Goal: Transaction & Acquisition: Subscribe to service/newsletter

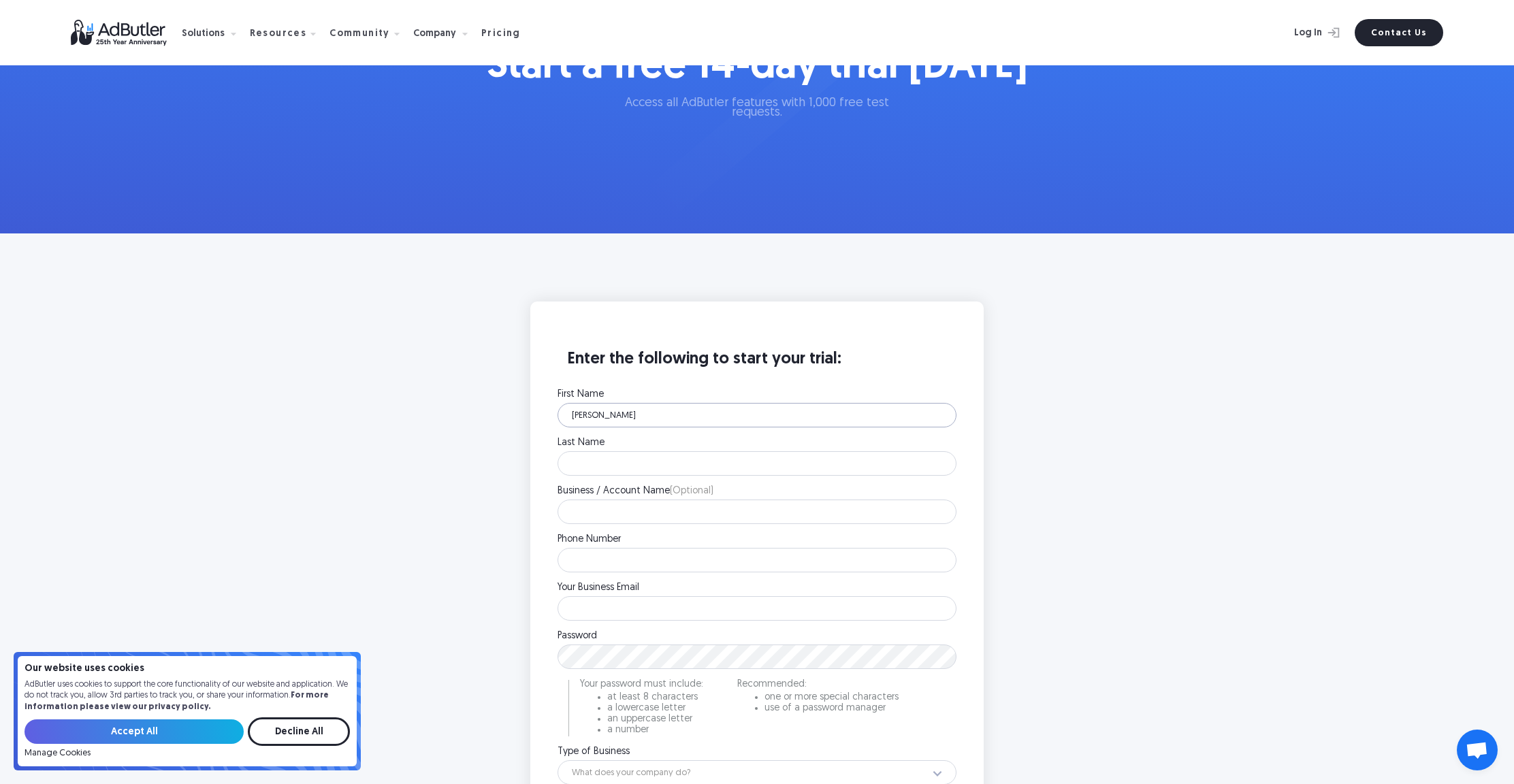
type input "Sommer"
type input "Torabi"
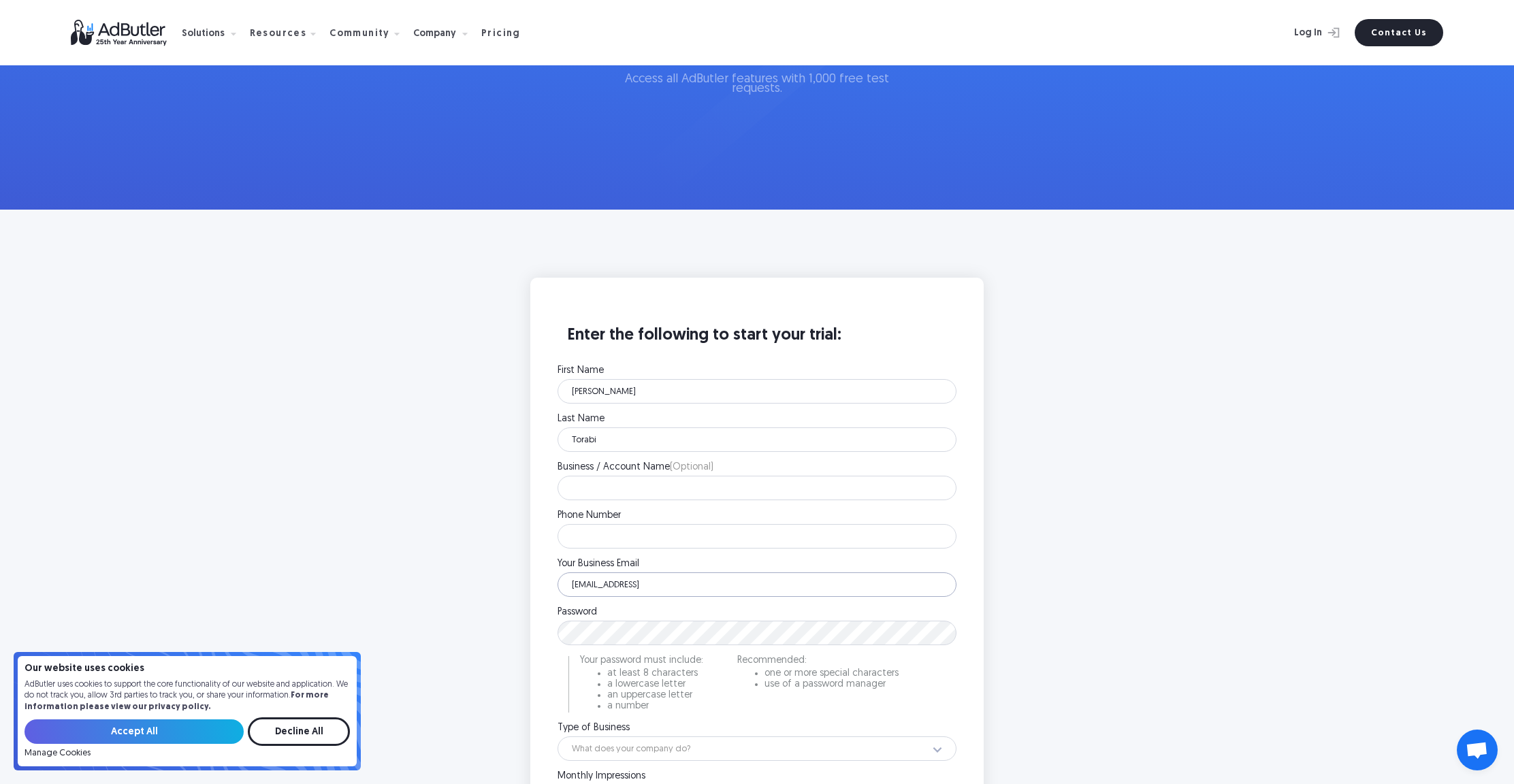
type input "sommert@innovativepublishing.con"
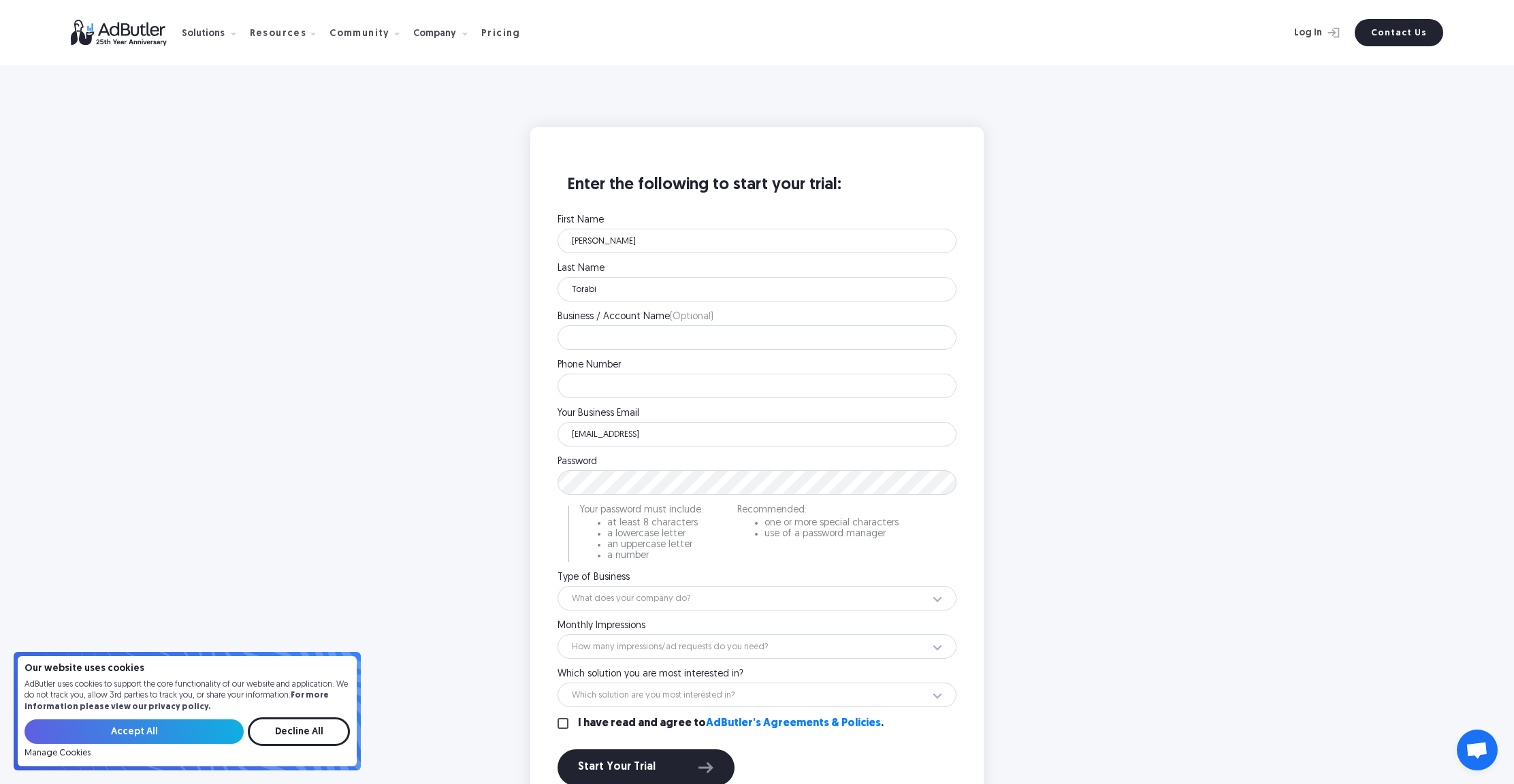
scroll to position [389, 0]
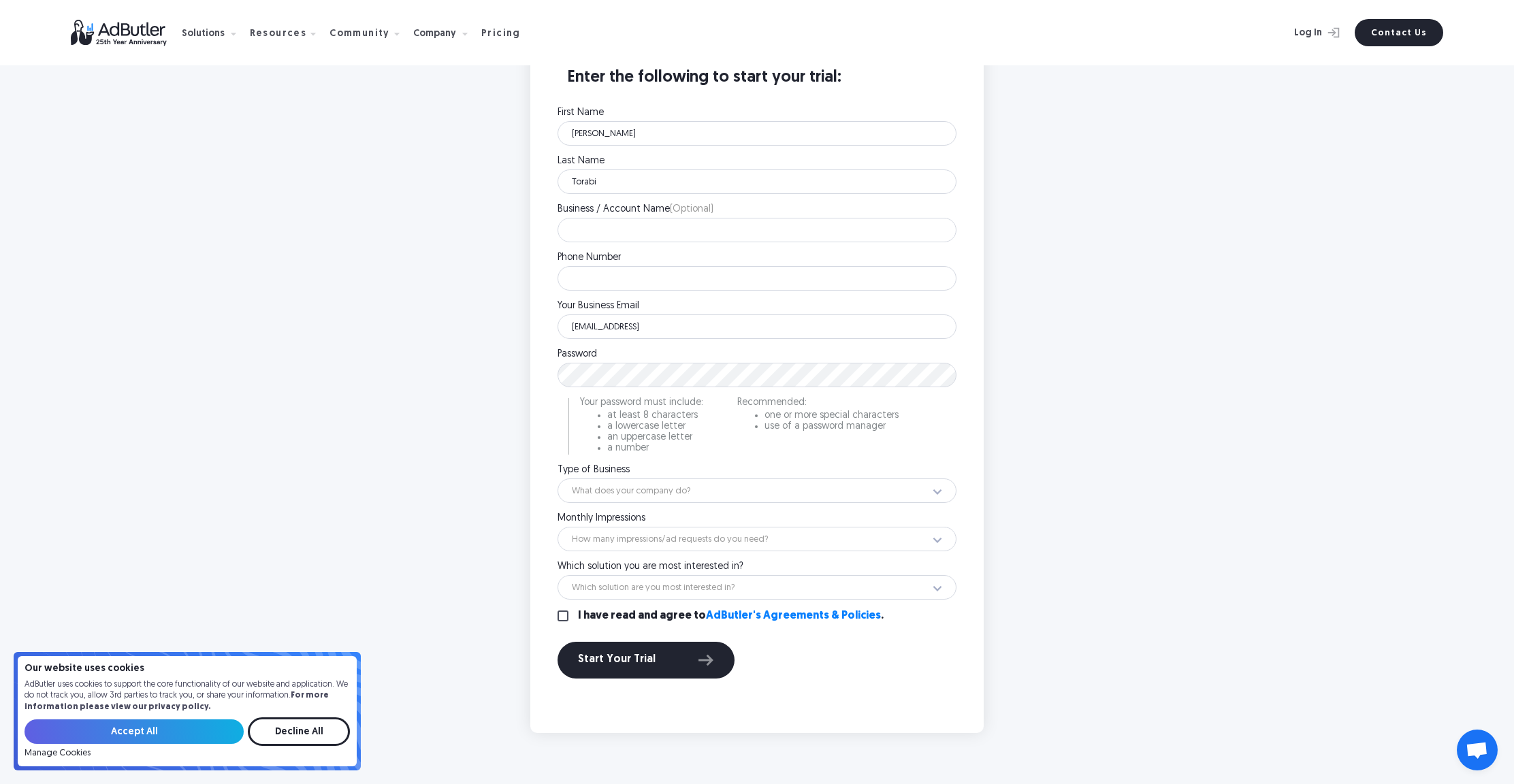
click at [561, 621] on input "I have read and agree to AdButler's Agreements & Policies ." at bounding box center [563, 615] width 11 height 11
checkbox input "true"
click at [605, 668] on div "Start Your Trial" at bounding box center [647, 660] width 136 height 18
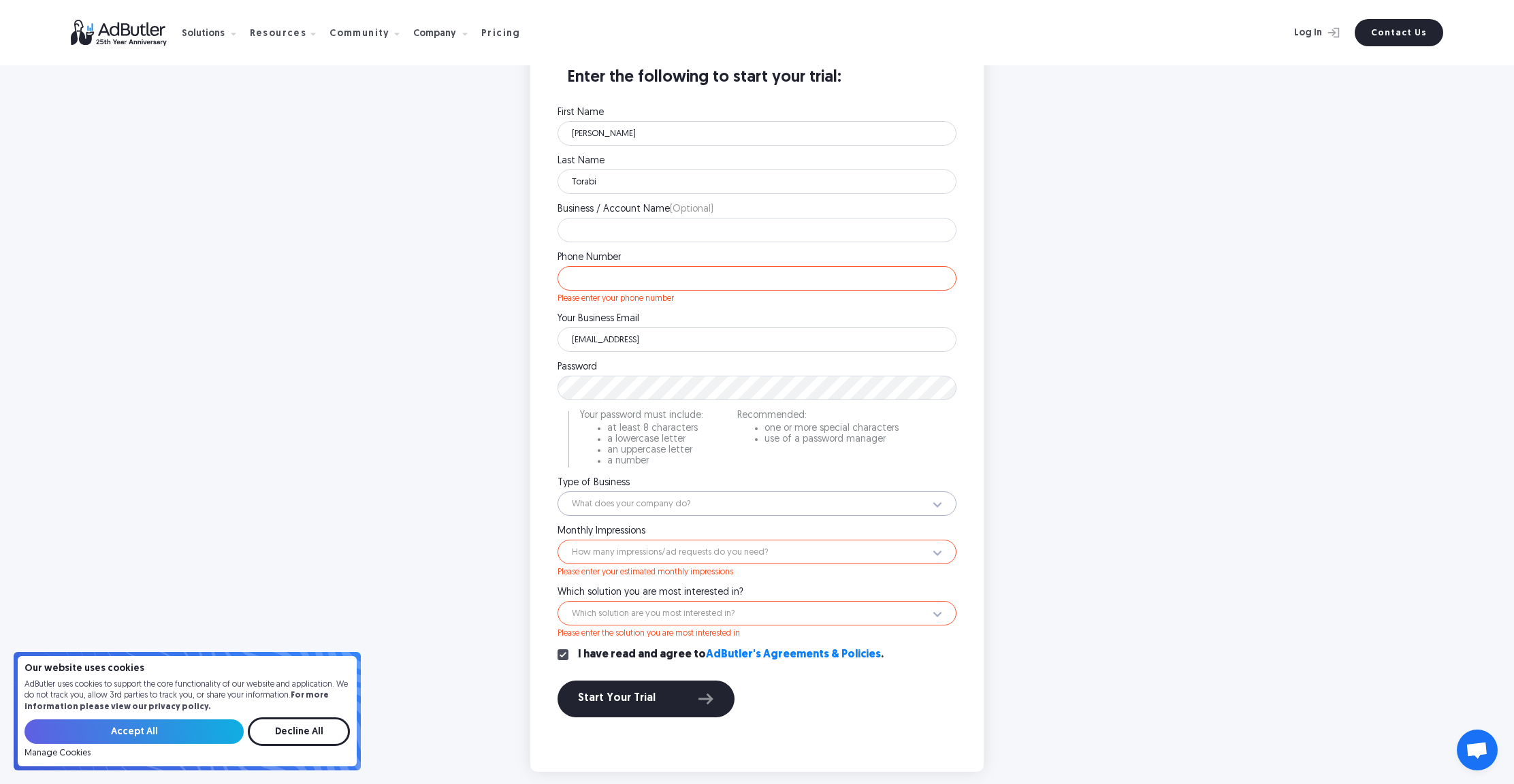
select select "6"
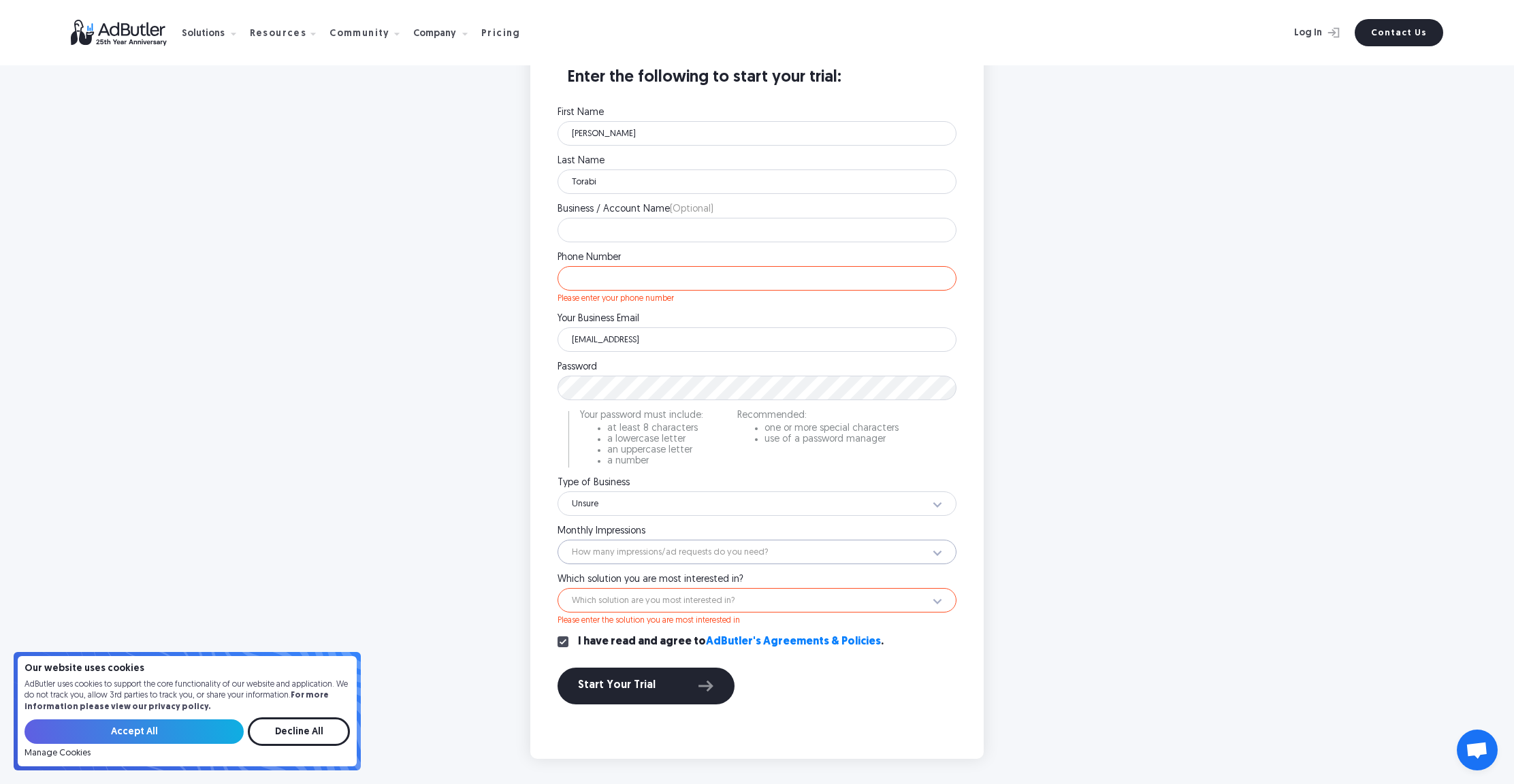
select select "12"
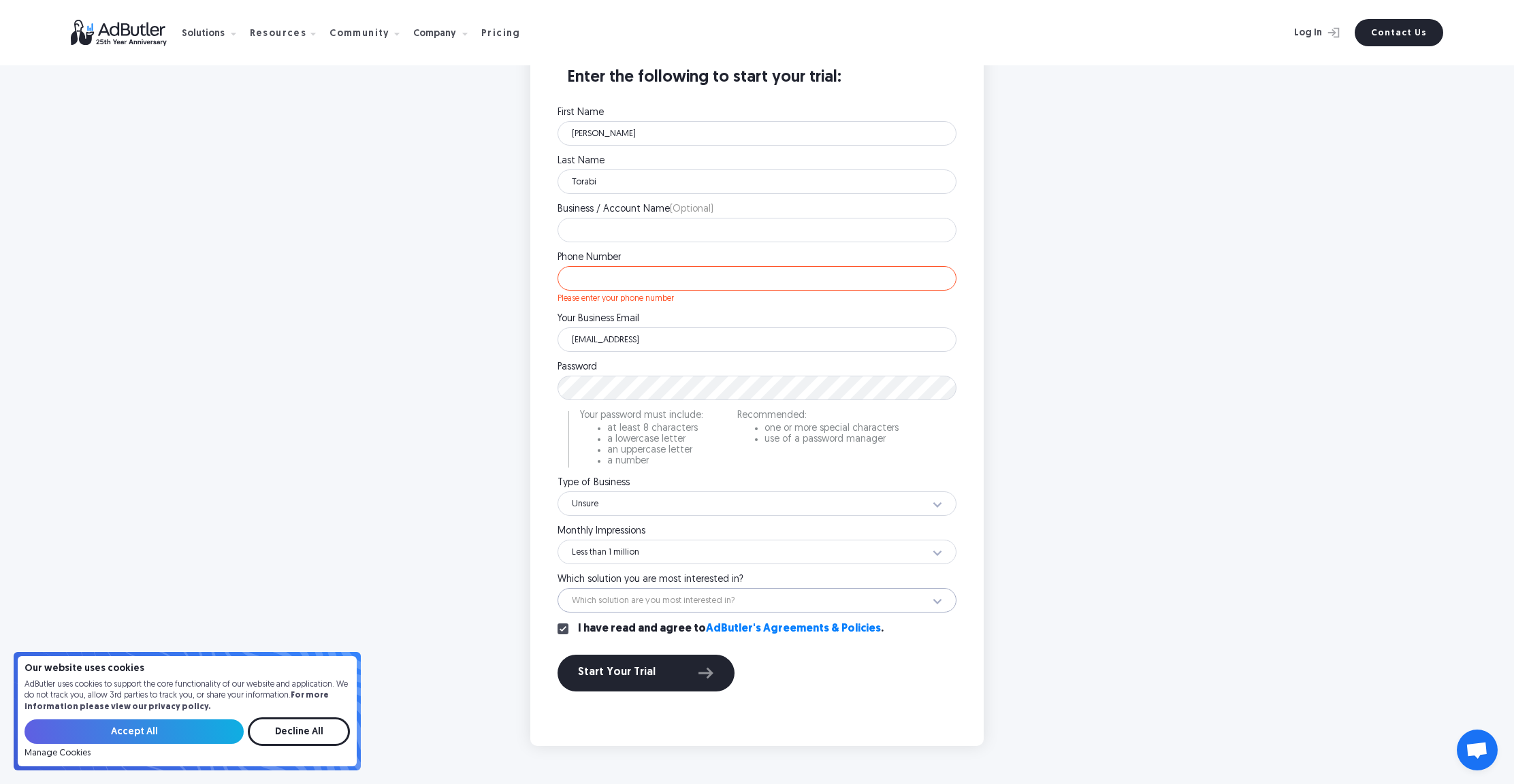
select select "Not Sure"
click at [676, 676] on div "Start Your Trial" at bounding box center [647, 673] width 136 height 18
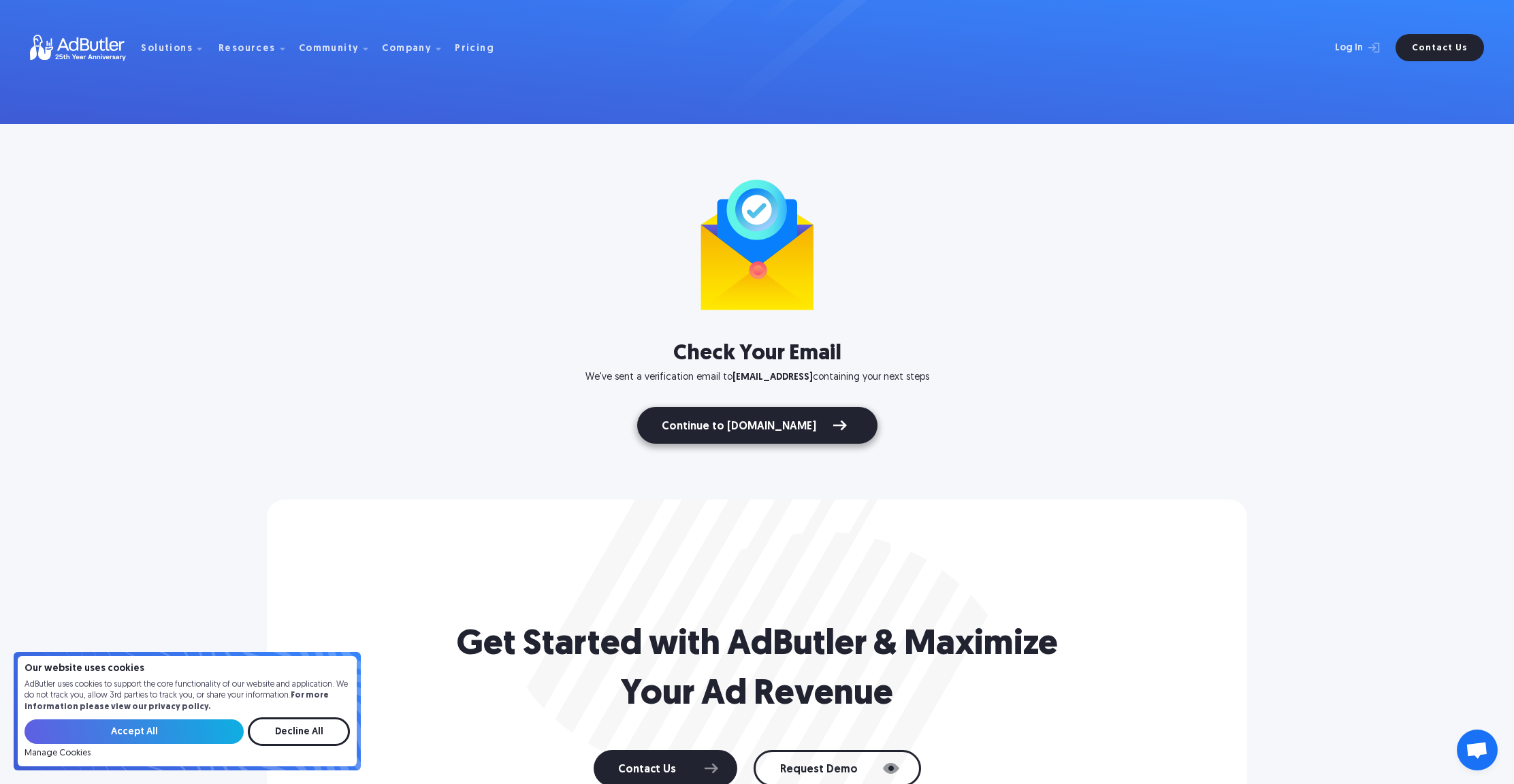
click at [706, 441] on link "Continue to [DOMAIN_NAME]" at bounding box center [758, 425] width 241 height 37
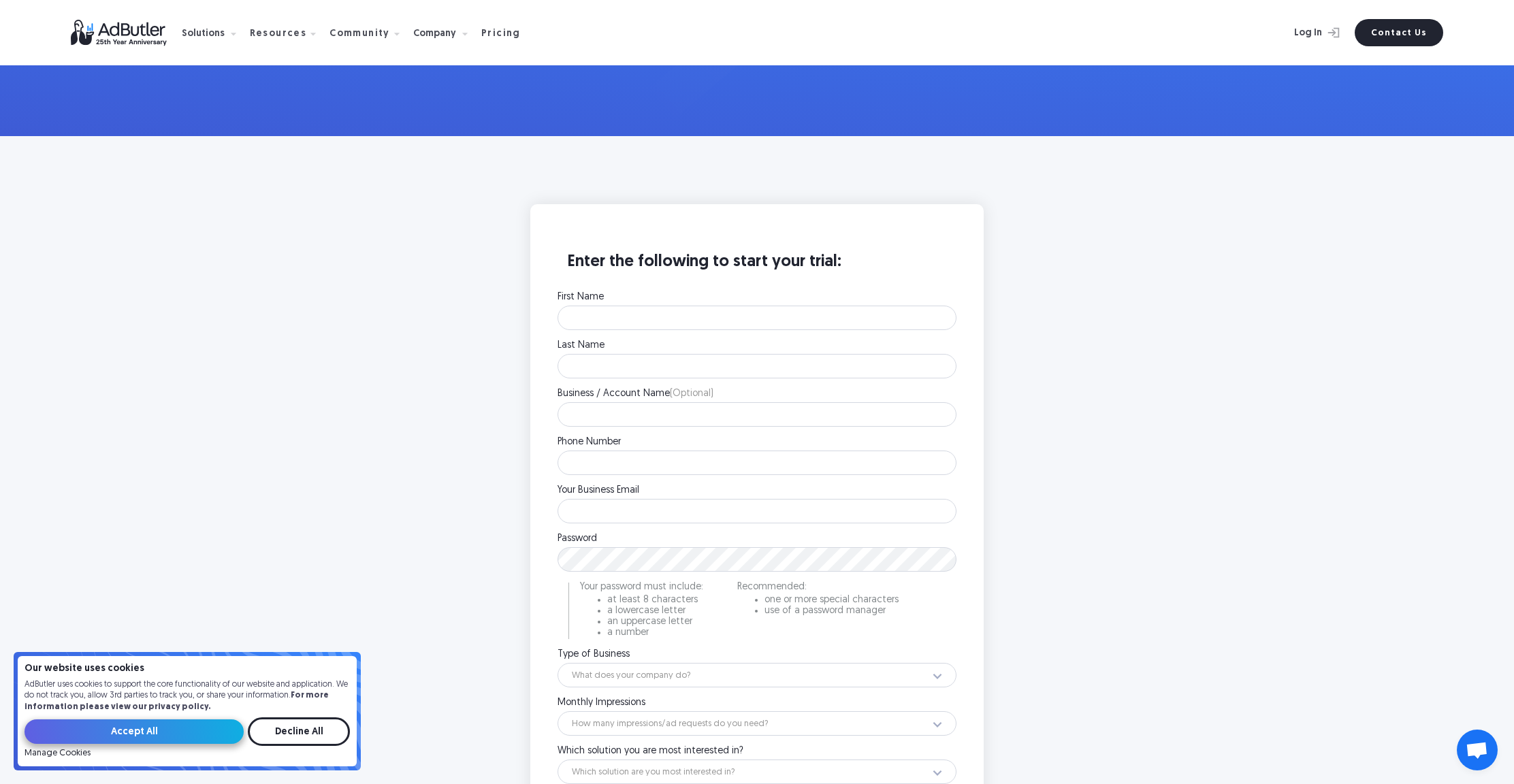
click at [137, 735] on input "Accept All" at bounding box center [134, 731] width 220 height 25
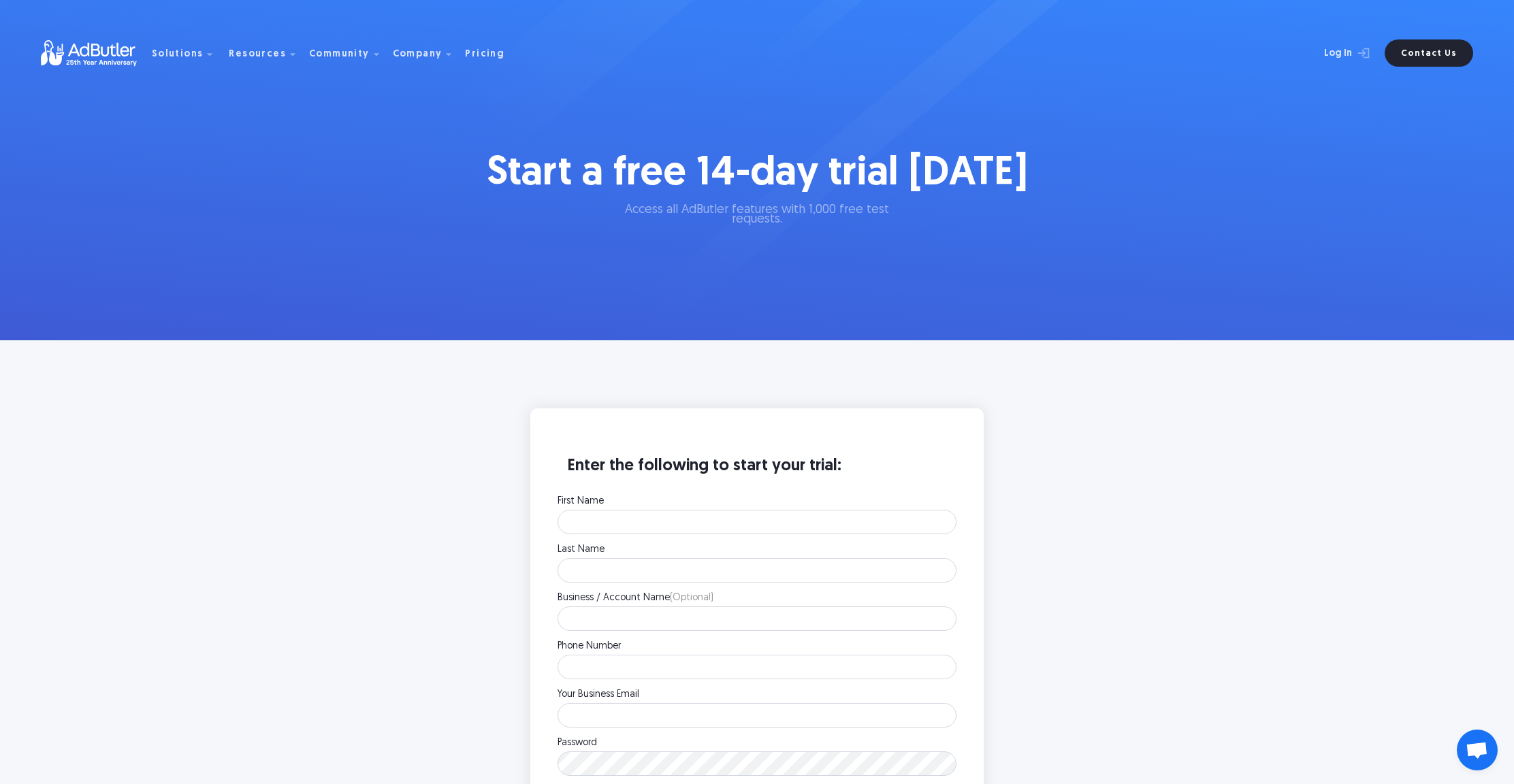
scroll to position [278, 0]
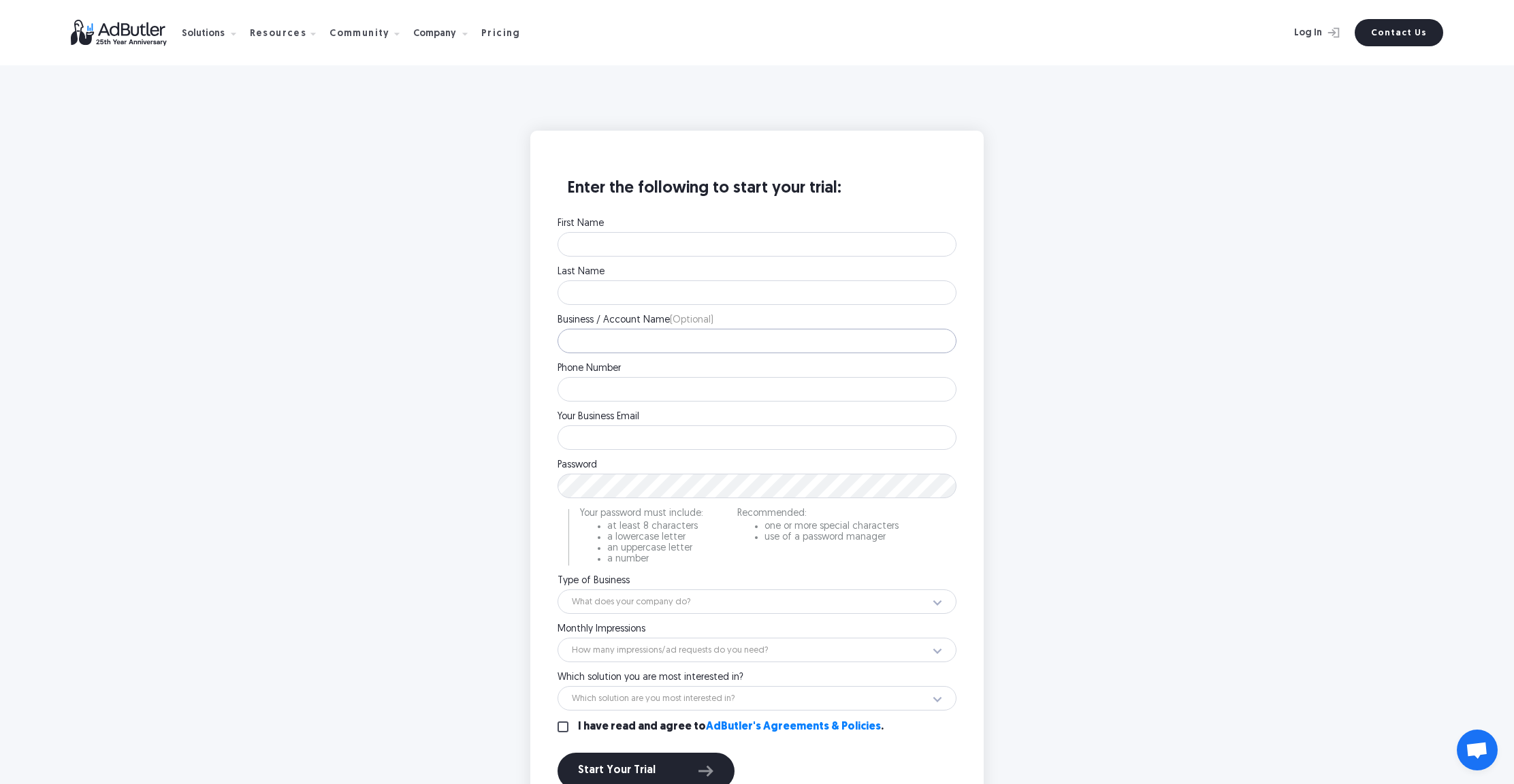
click at [678, 340] on input "Business / Account Name (Optional)" at bounding box center [757, 340] width 399 height 25
type input "sommert"
click at [637, 236] on input "First Name" at bounding box center [757, 244] width 399 height 25
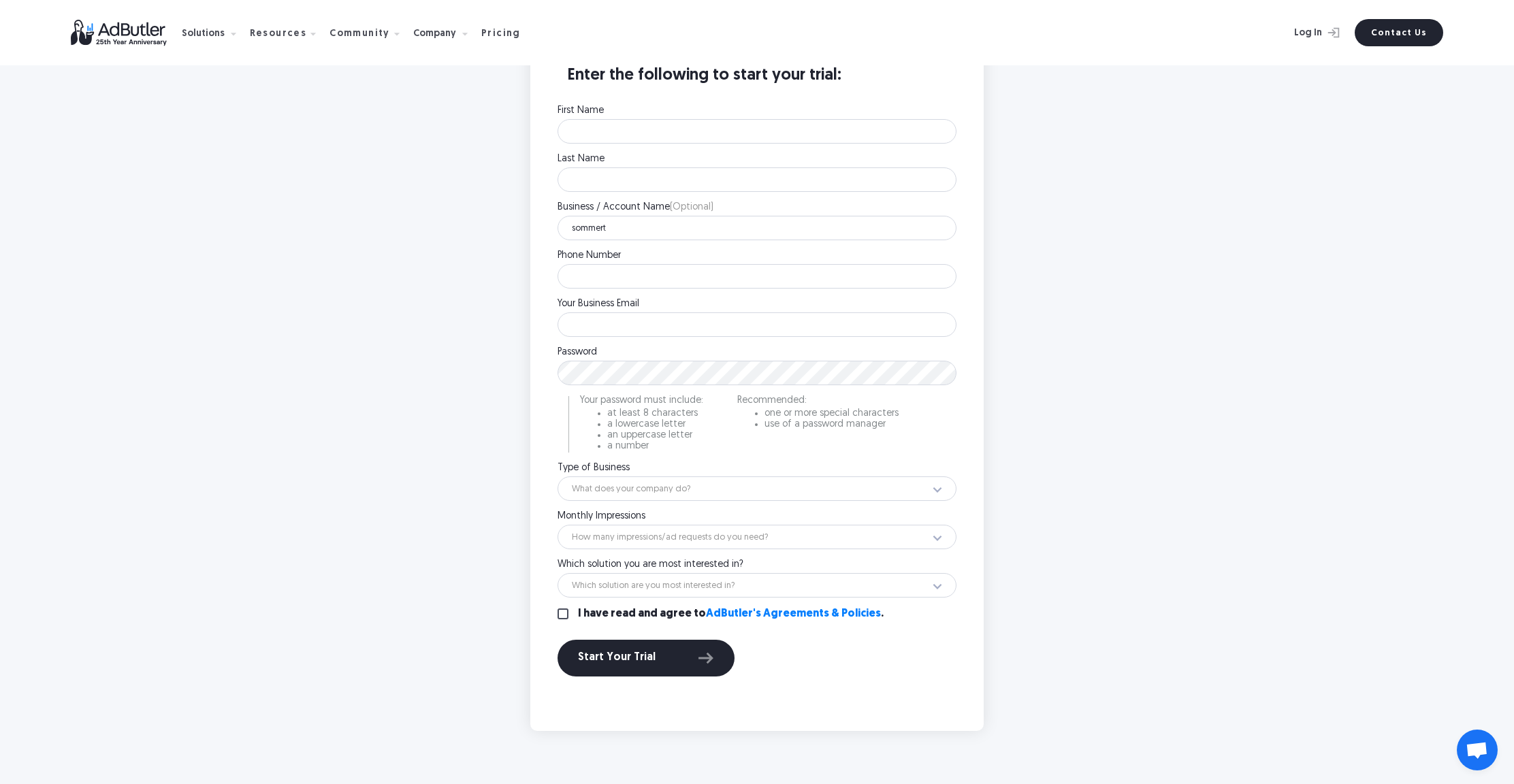
click at [636, 442] on li "a number" at bounding box center [655, 446] width 96 height 10
select select "2"
select select "14"
select select "Not Sure"
click at [561, 612] on input "I have read and agree to AdButler's Agreements & Policies ." at bounding box center [563, 613] width 11 height 11
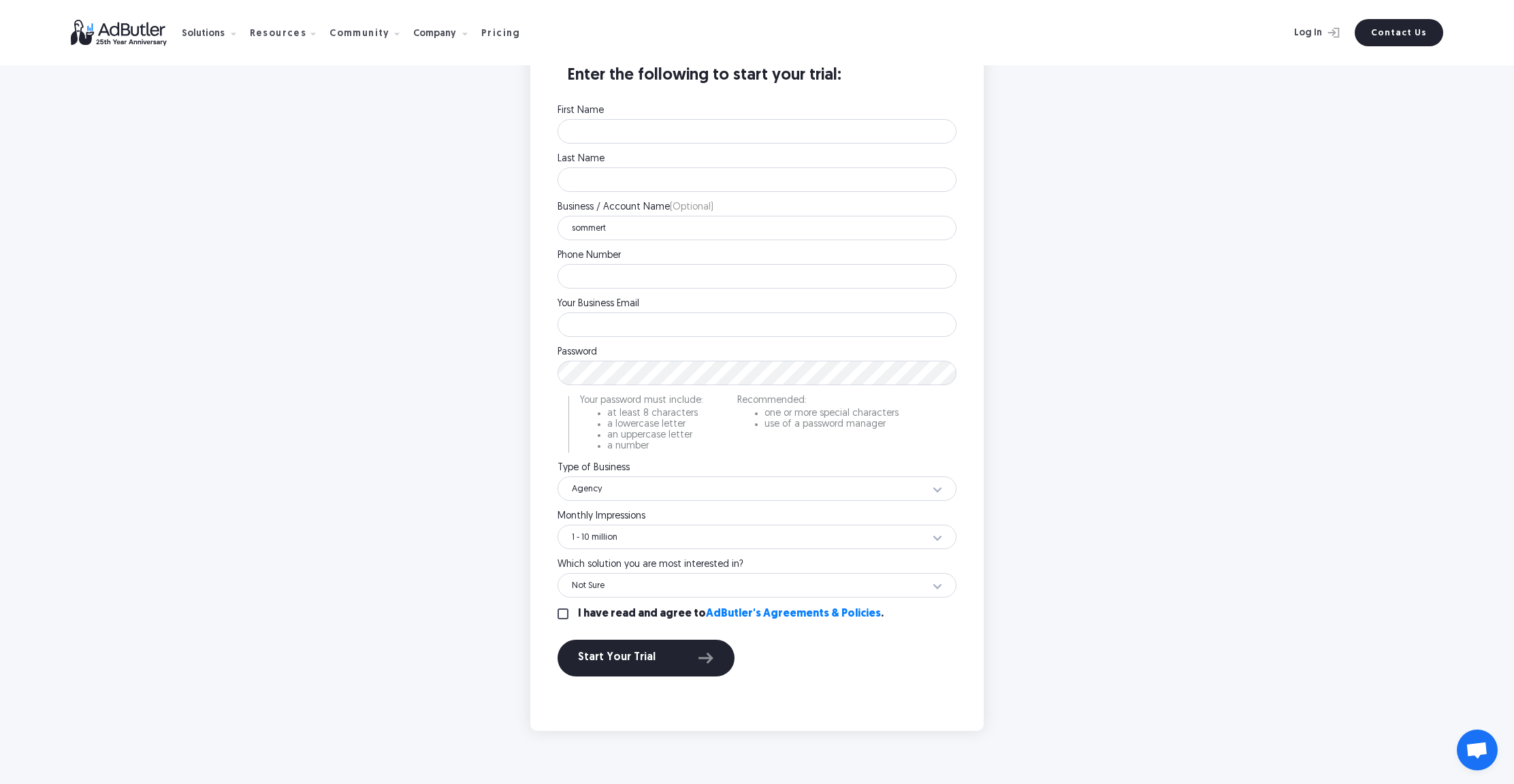
checkbox input "true"
click at [670, 122] on input "First Name" at bounding box center [757, 131] width 399 height 25
type input "Sommer"
type input "Torabi"
click at [673, 233] on input "sommert" at bounding box center [757, 228] width 399 height 25
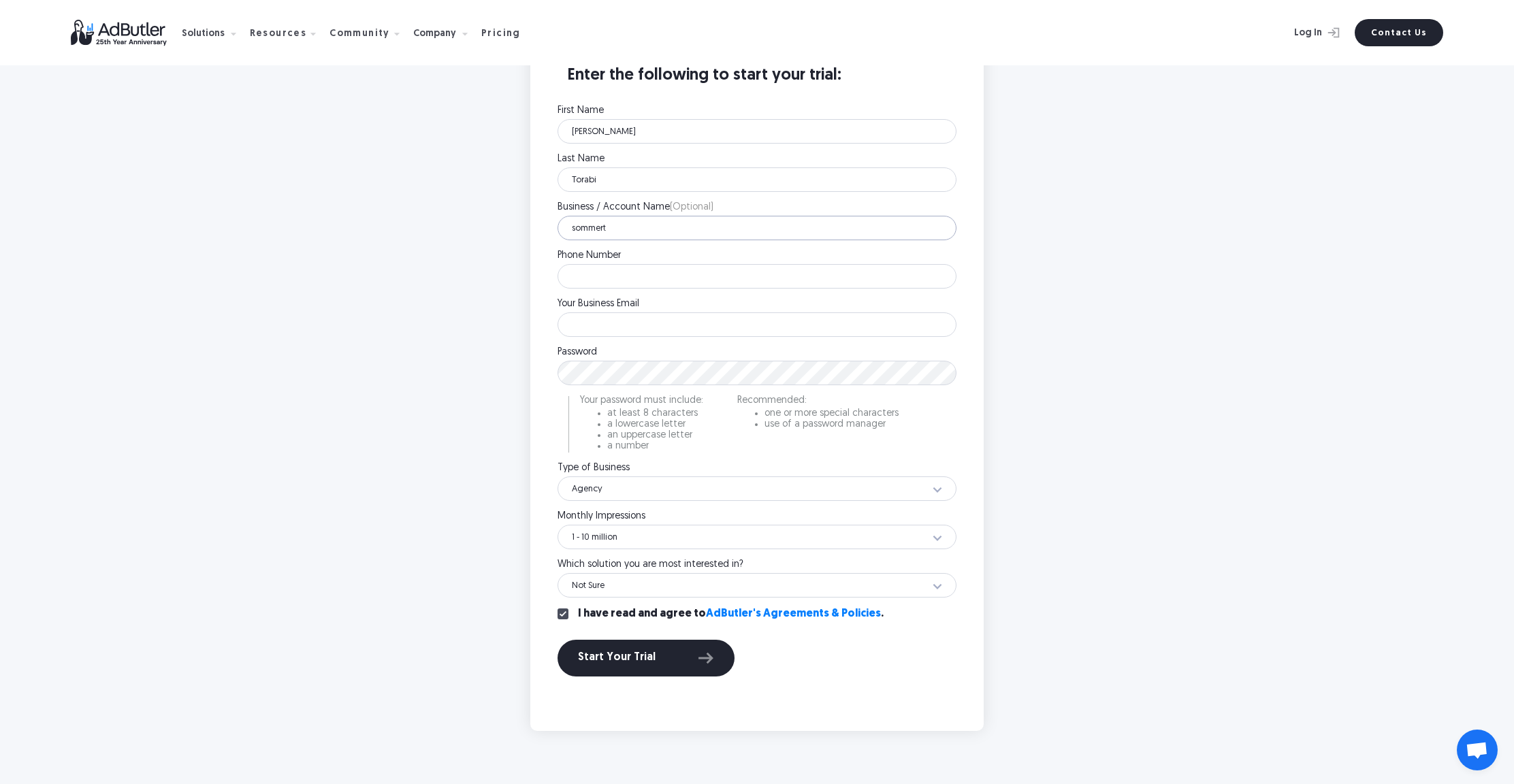
click at [673, 233] on input "sommert" at bounding box center [757, 228] width 399 height 25
type input "Innovative Publishing"
type input "8599673197"
type input "sommert@innovativepublishing.com"
click at [691, 657] on div "Start Your Trial" at bounding box center [647, 657] width 136 height 18
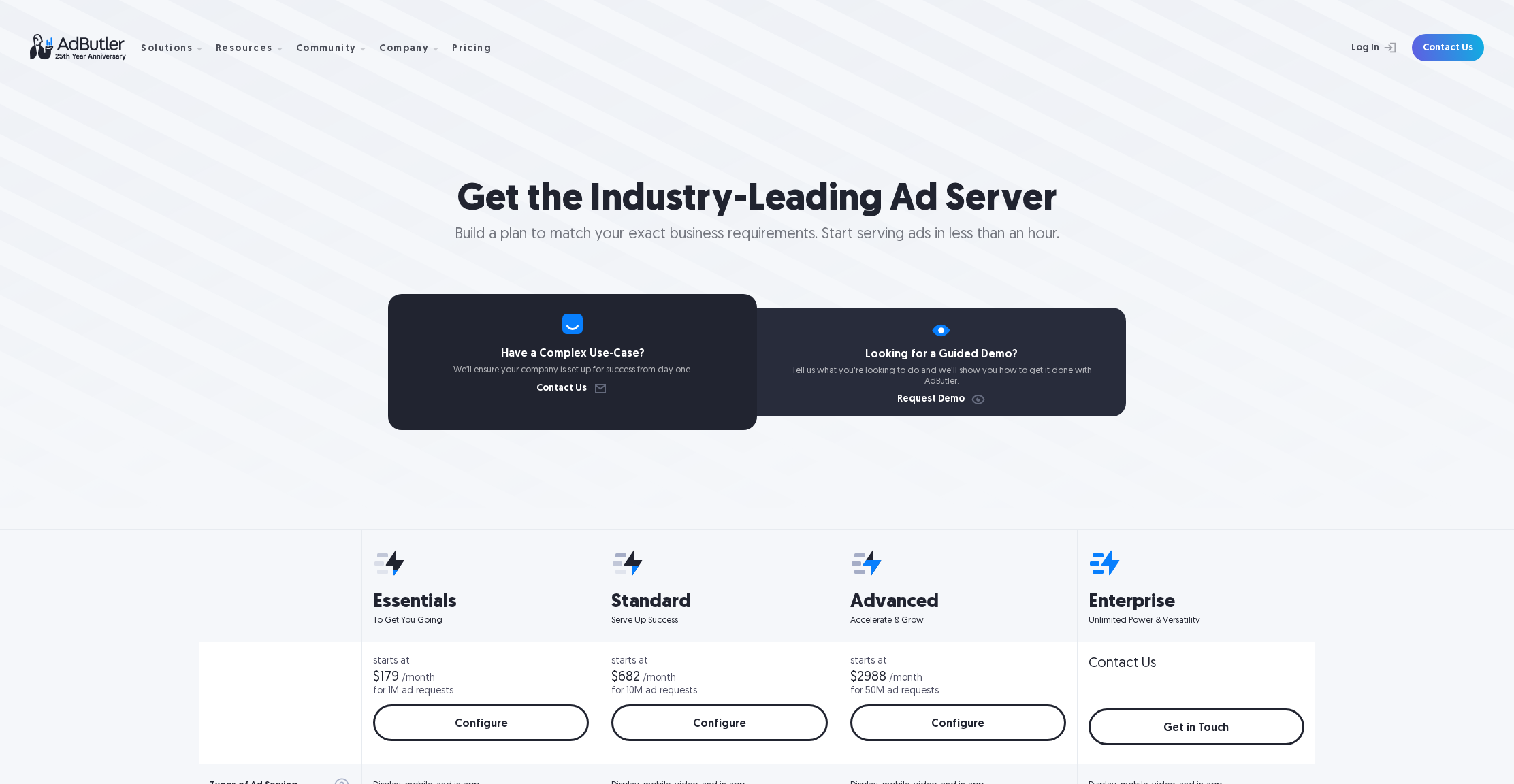
select select "North America"
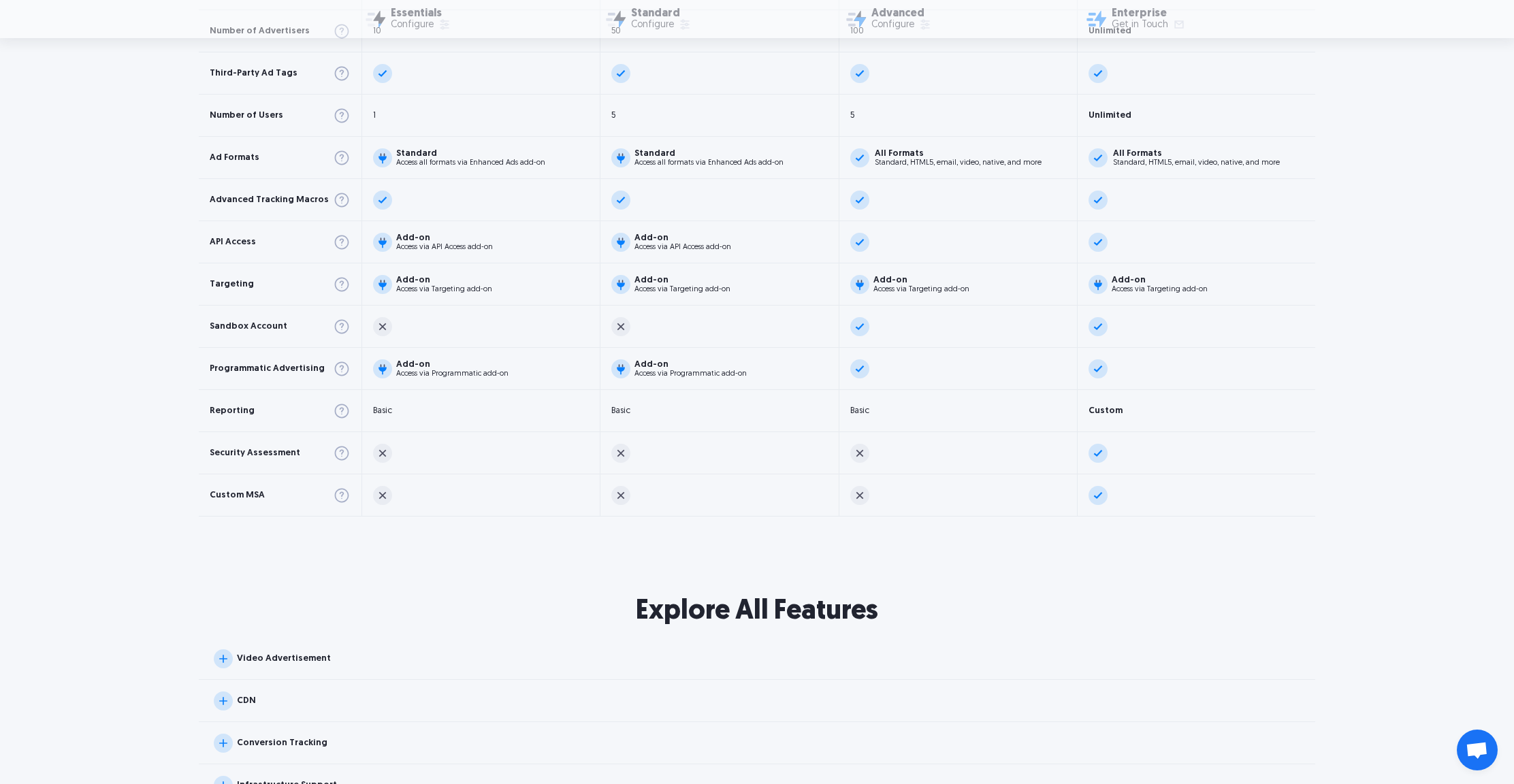
scroll to position [1094, 0]
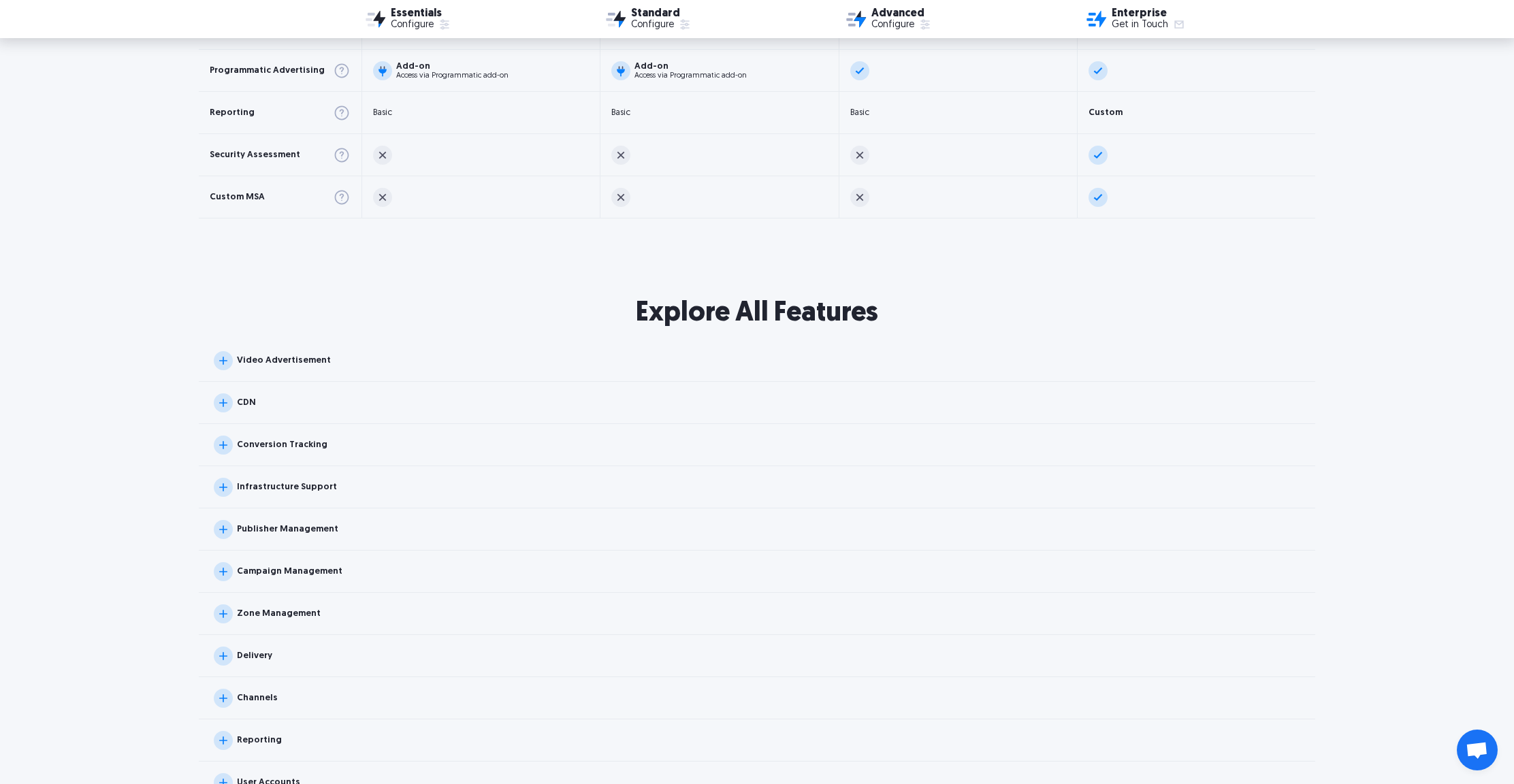
click at [221, 529] on img at bounding box center [223, 529] width 19 height 19
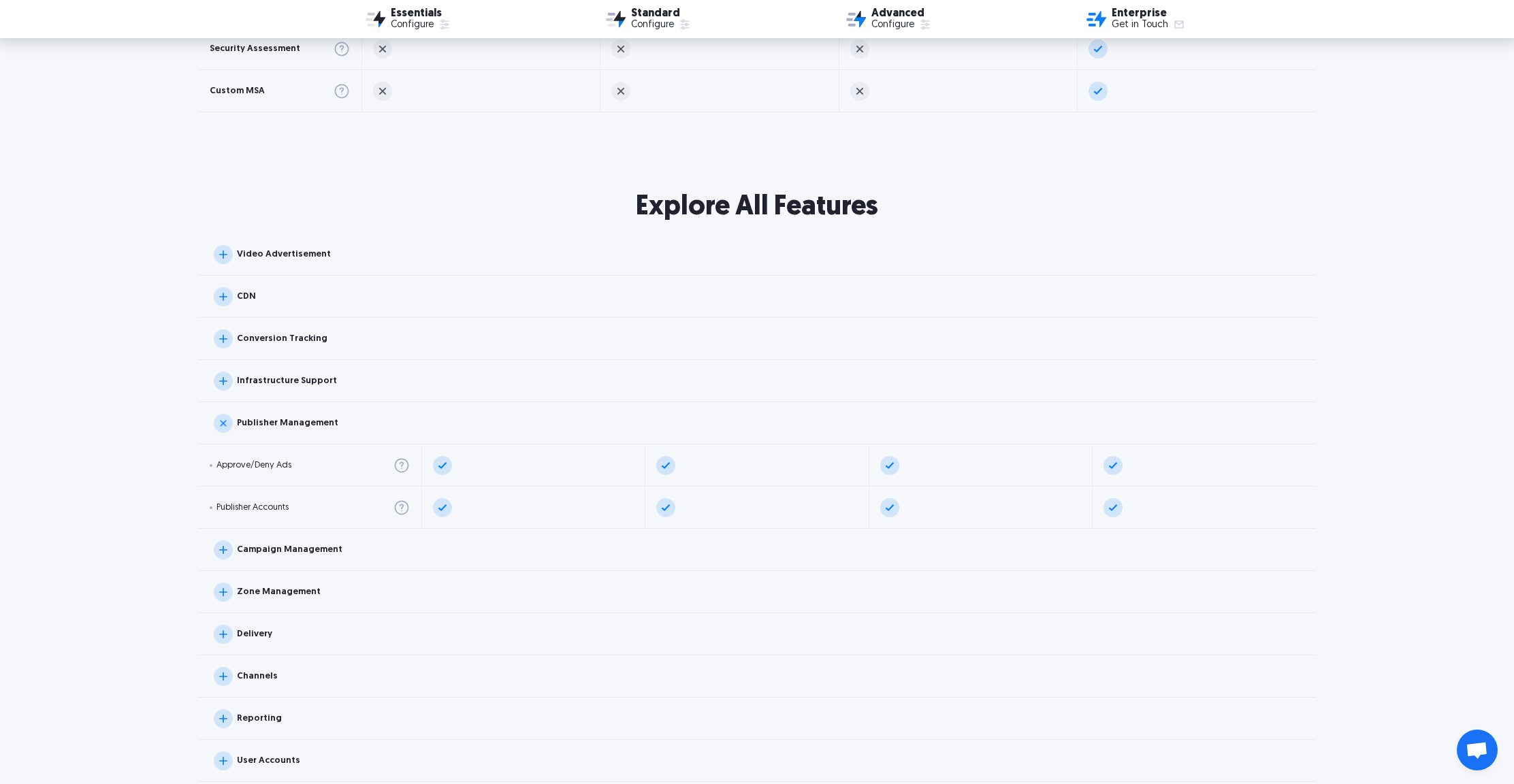
scroll to position [1298, 0]
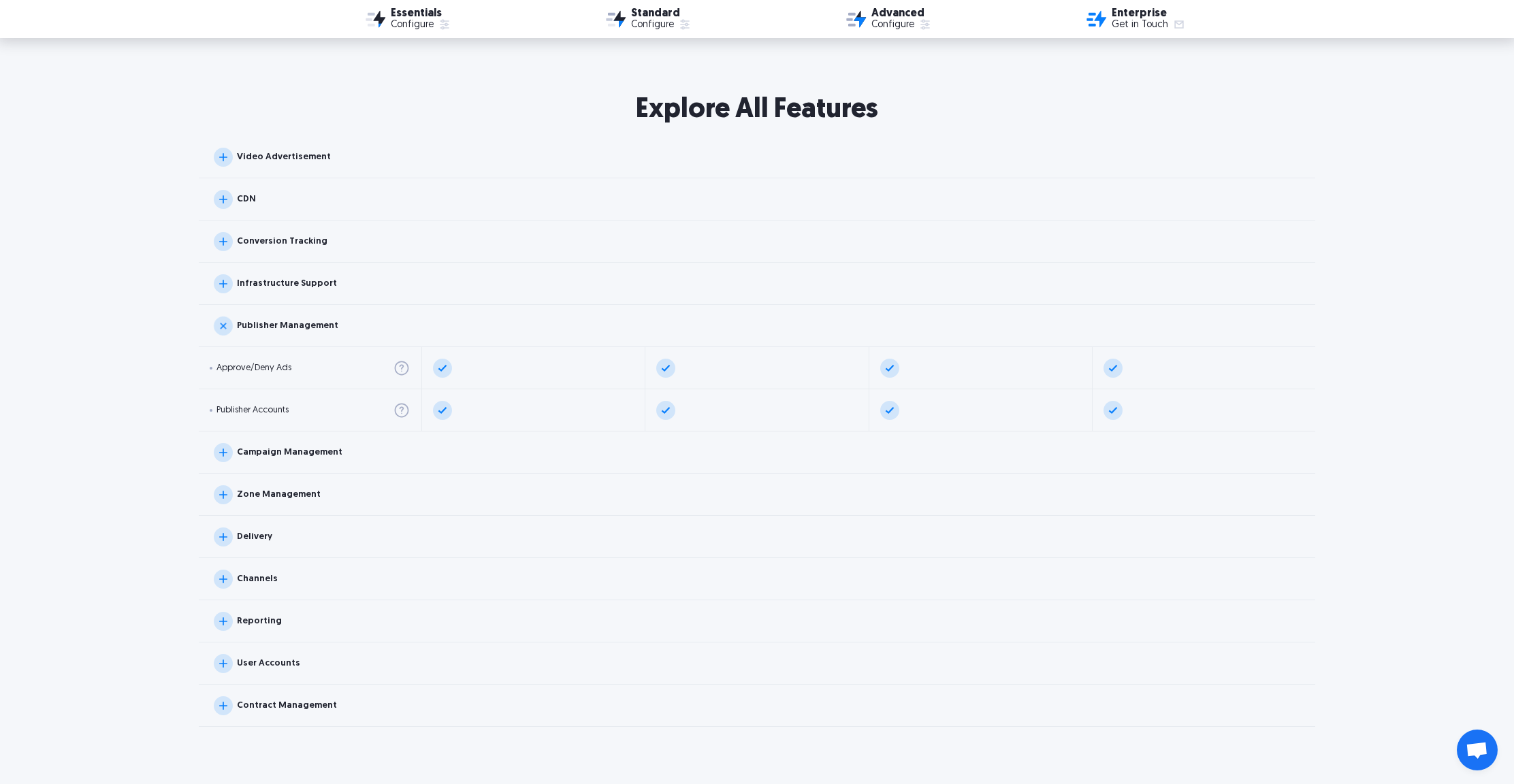
click at [224, 705] on img at bounding box center [223, 705] width 19 height 19
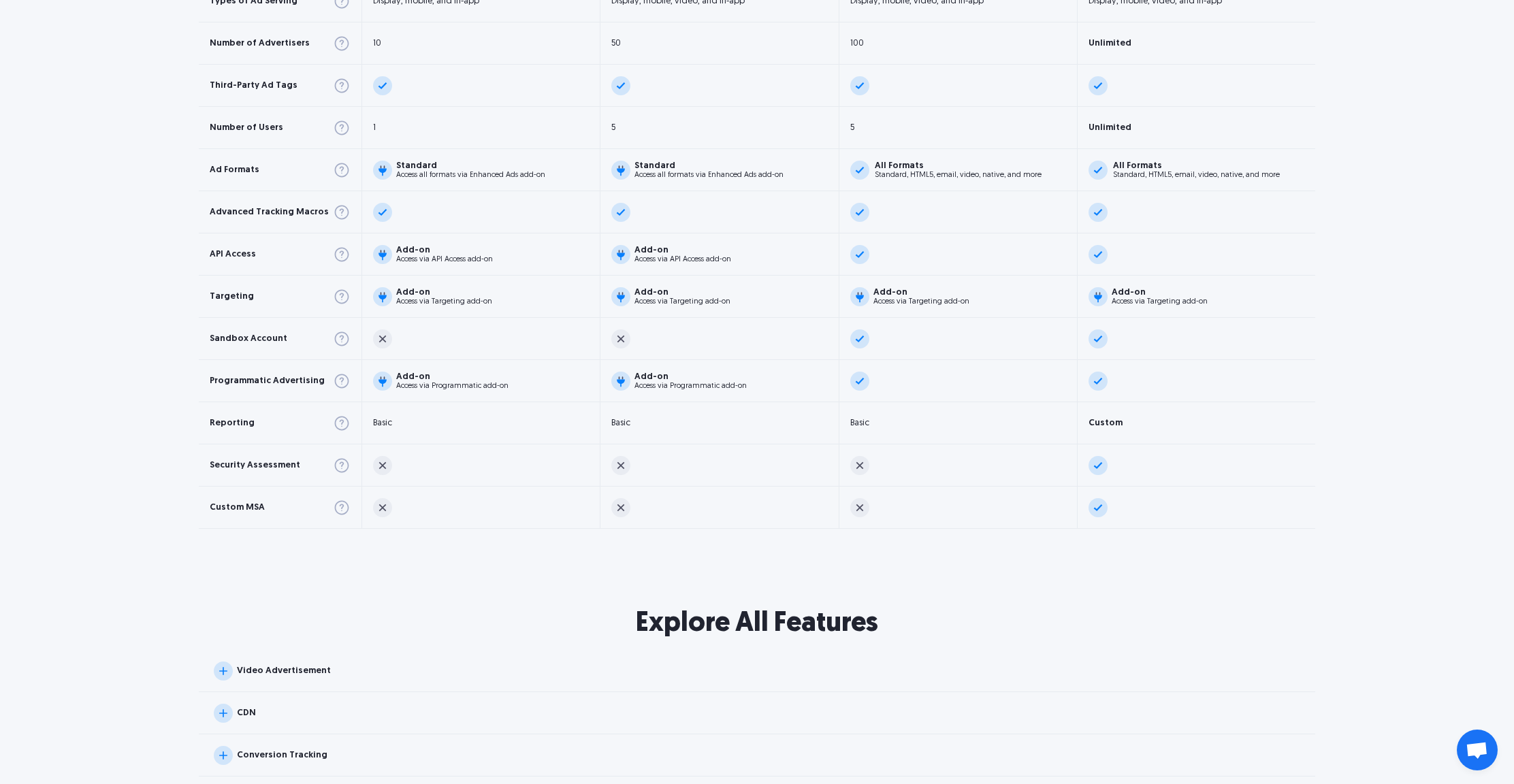
scroll to position [0, 0]
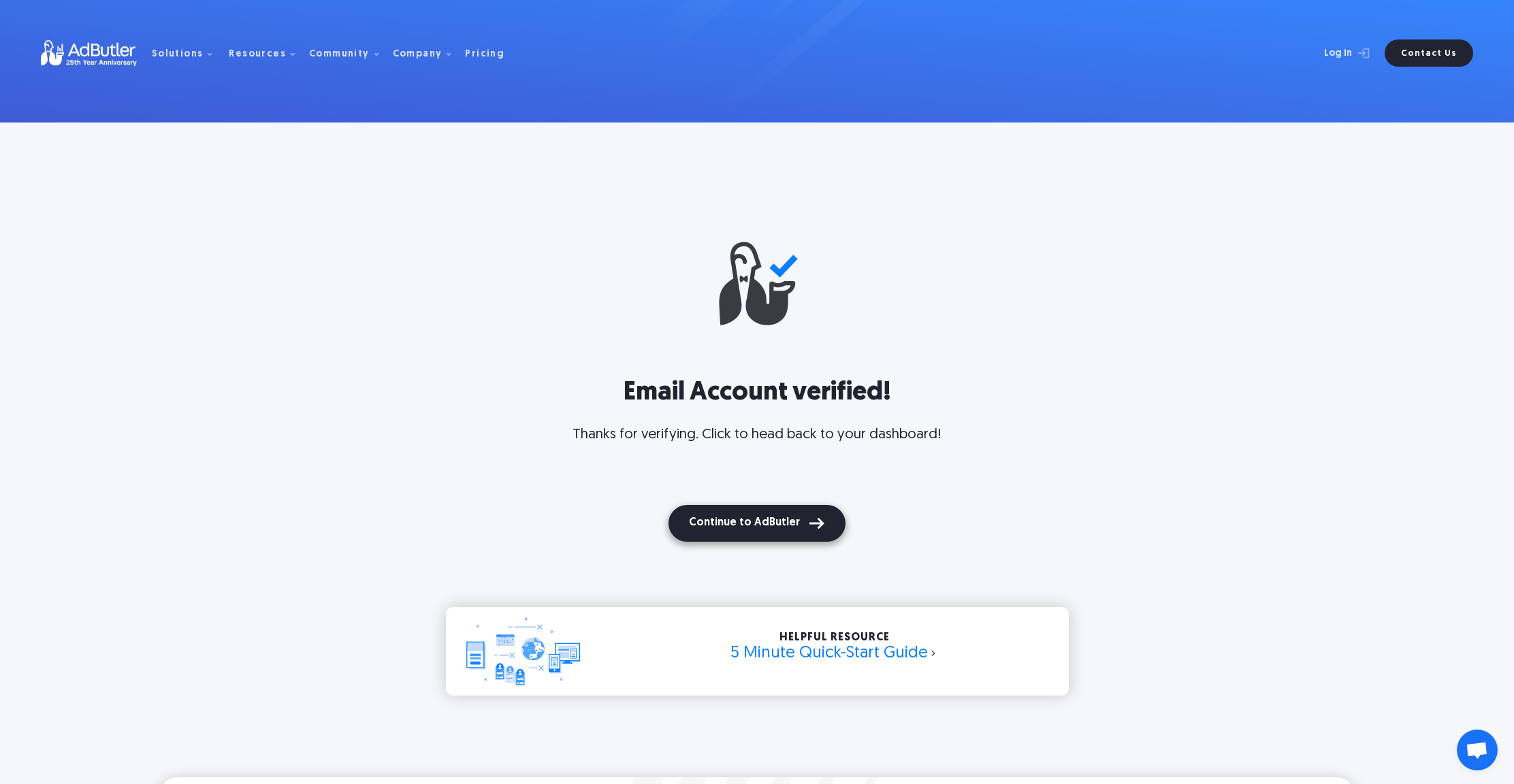
click at [733, 514] on button "Continue to AdButler" at bounding box center [757, 523] width 177 height 37
